Goal: Transaction & Acquisition: Purchase product/service

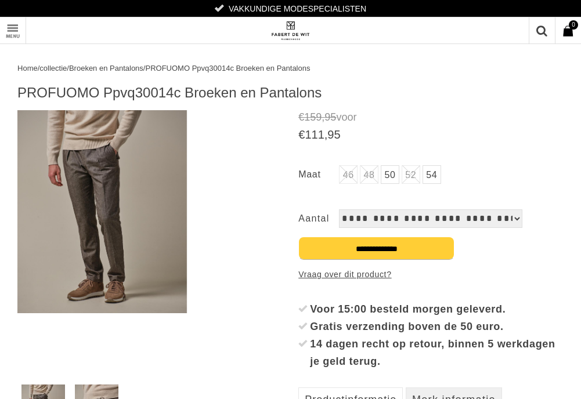
click at [10, 31] on link "Toon menu" at bounding box center [13, 30] width 26 height 26
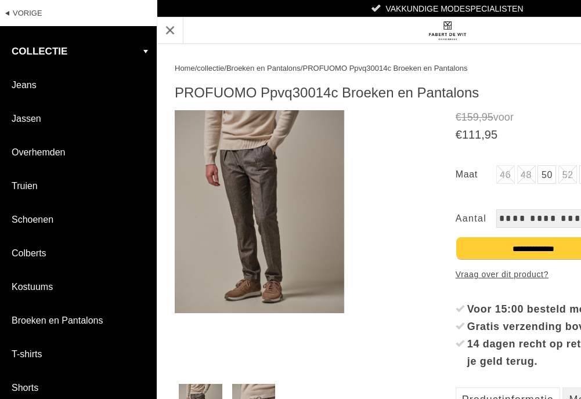
click at [168, 32] on link "Toon menu" at bounding box center [170, 30] width 26 height 26
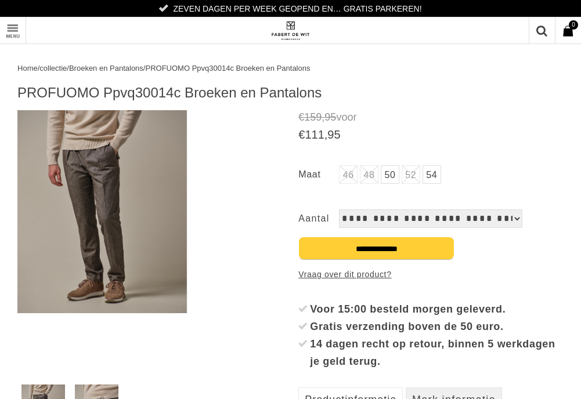
click at [290, 32] on img at bounding box center [290, 31] width 41 height 20
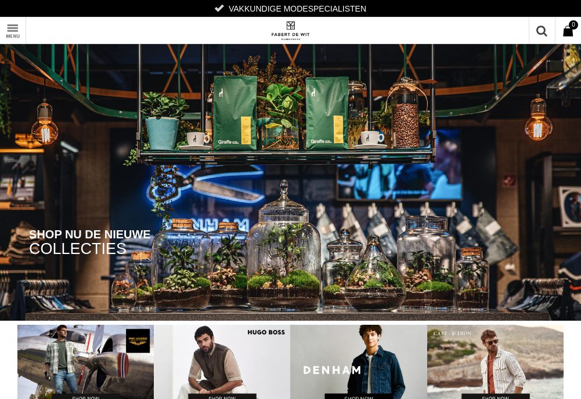
click at [15, 29] on link "Toon menu" at bounding box center [13, 30] width 26 height 26
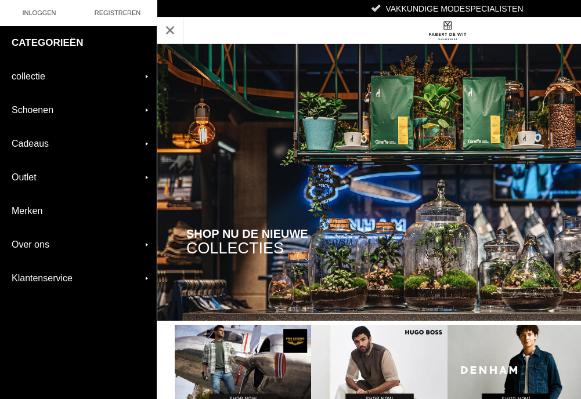
click at [22, 206] on link "Merken" at bounding box center [78, 210] width 157 height 33
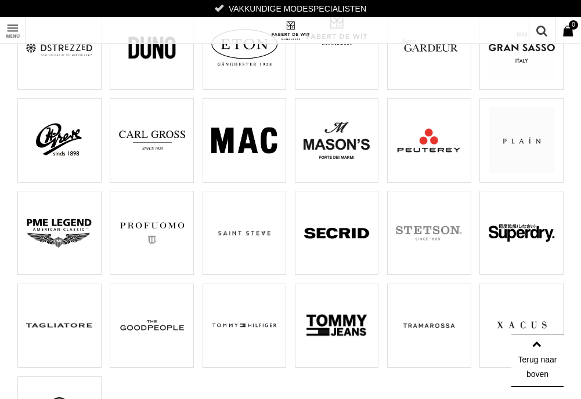
click at [147, 225] on img at bounding box center [152, 233] width 66 height 66
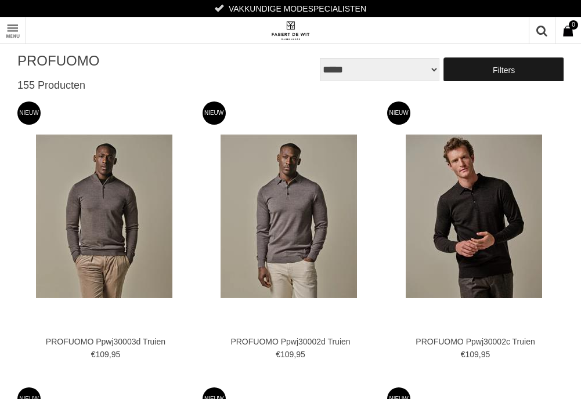
click at [483, 66] on link "Filters" at bounding box center [504, 69] width 120 height 23
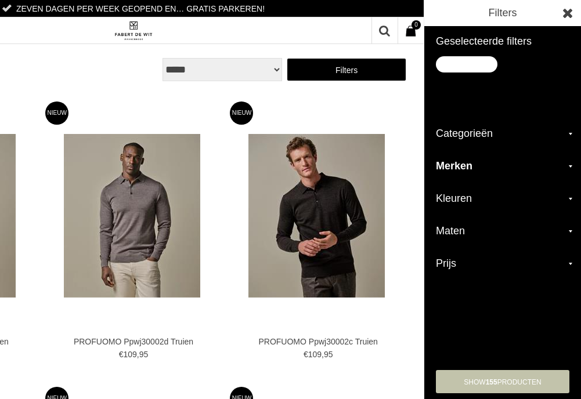
click at [469, 134] on h2 "Categorieën" at bounding box center [502, 134] width 157 height 32
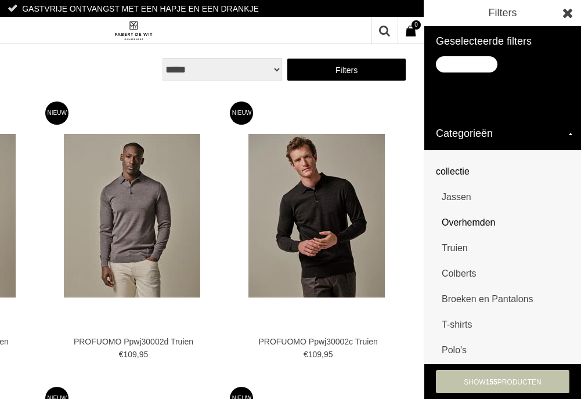
click at [462, 223] on link "Overhemden" at bounding box center [505, 223] width 128 height 26
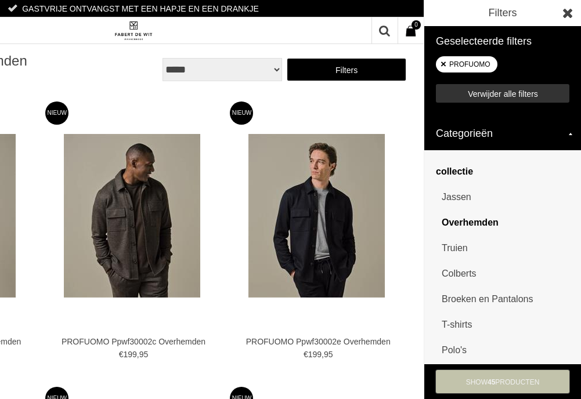
click at [461, 378] on link "show 45 Producten" at bounding box center [502, 381] width 133 height 23
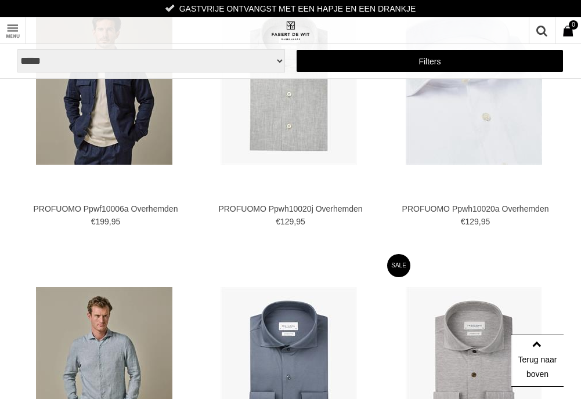
scroll to position [1160, 0]
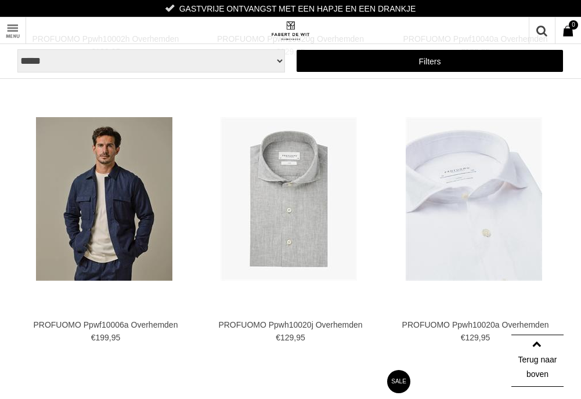
click at [458, 223] on img at bounding box center [473, 199] width 136 height 164
